Goal: Navigation & Orientation: Find specific page/section

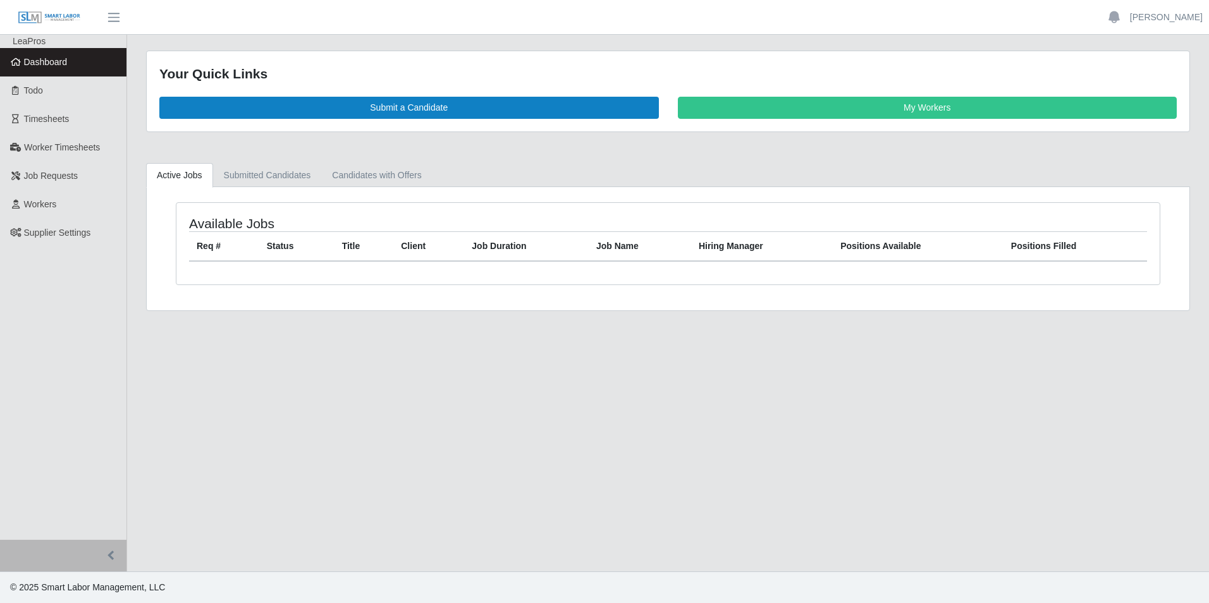
click at [55, 64] on span "Dashboard" at bounding box center [46, 62] width 44 height 10
click at [51, 58] on span "Dashboard" at bounding box center [46, 62] width 44 height 10
click at [58, 66] on span "Dashboard" at bounding box center [46, 62] width 44 height 10
click at [27, 61] on span "Dashboard" at bounding box center [46, 62] width 44 height 10
click at [49, 57] on span "Dashboard" at bounding box center [46, 62] width 44 height 10
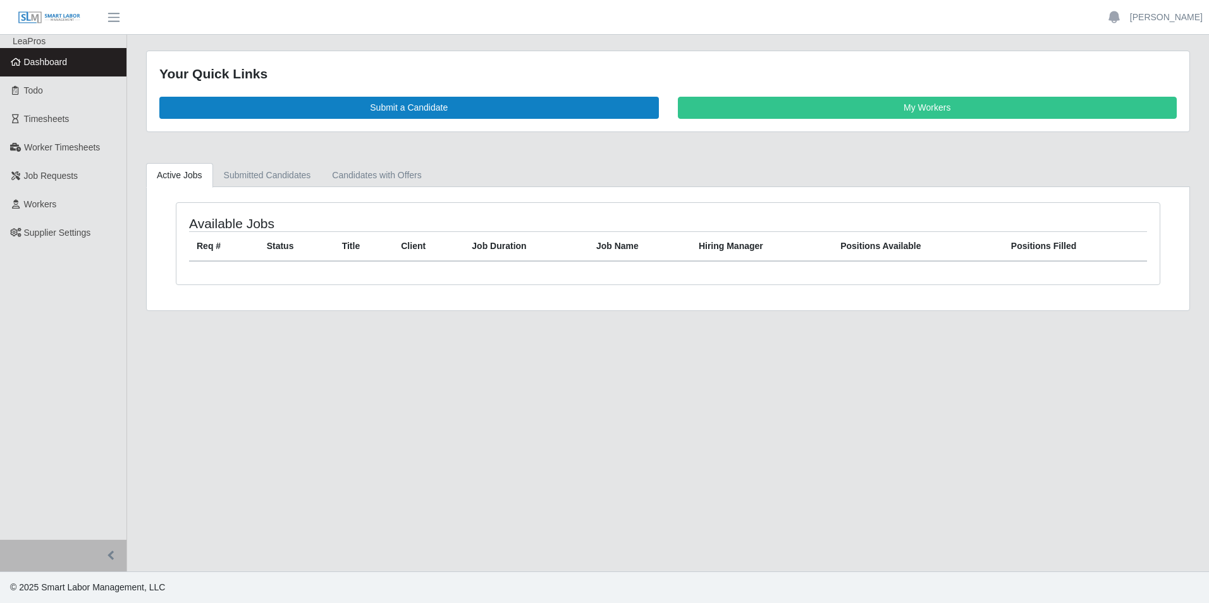
click at [58, 67] on span "Dashboard" at bounding box center [46, 62] width 44 height 10
click at [44, 65] on span "Dashboard" at bounding box center [46, 62] width 44 height 10
click at [58, 63] on span "Dashboard" at bounding box center [46, 62] width 44 height 10
